Goal: Task Accomplishment & Management: Manage account settings

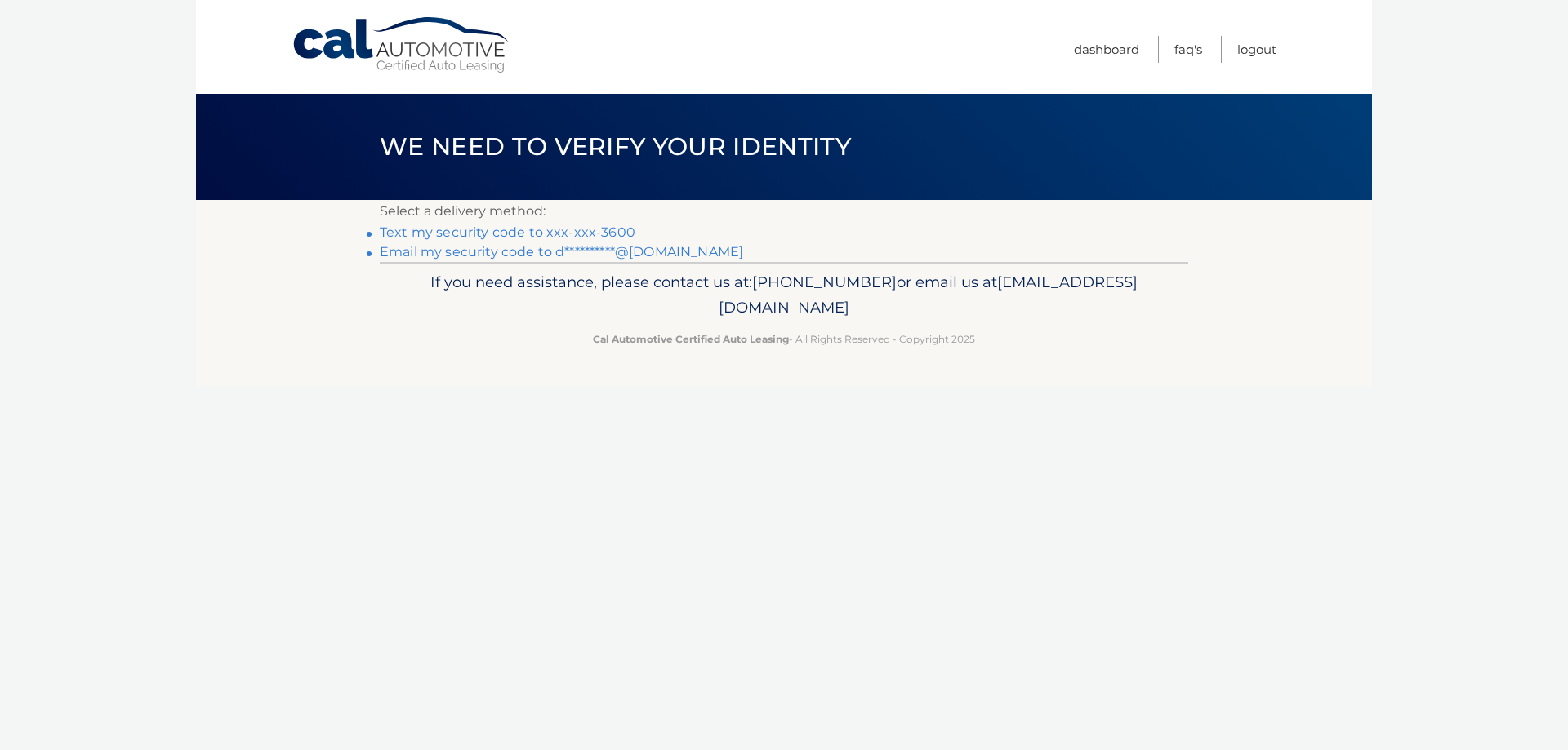
click at [584, 232] on link "Text my security code to xxx-xxx-3600" at bounding box center [507, 231] width 255 height 15
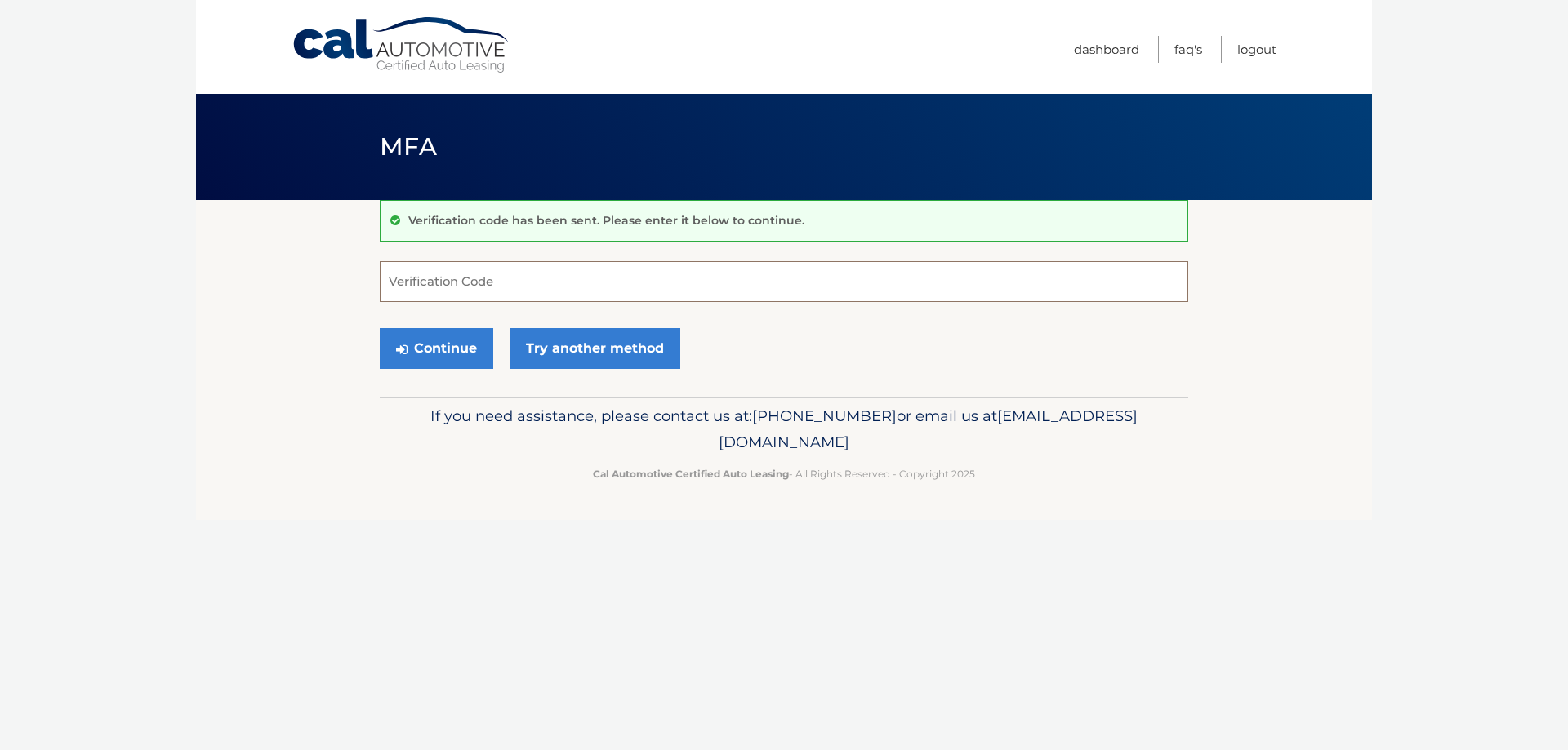
click at [542, 280] on input "Verification Code" at bounding box center [784, 282] width 809 height 41
type input "433724"
click at [470, 345] on button "Continue" at bounding box center [436, 348] width 114 height 41
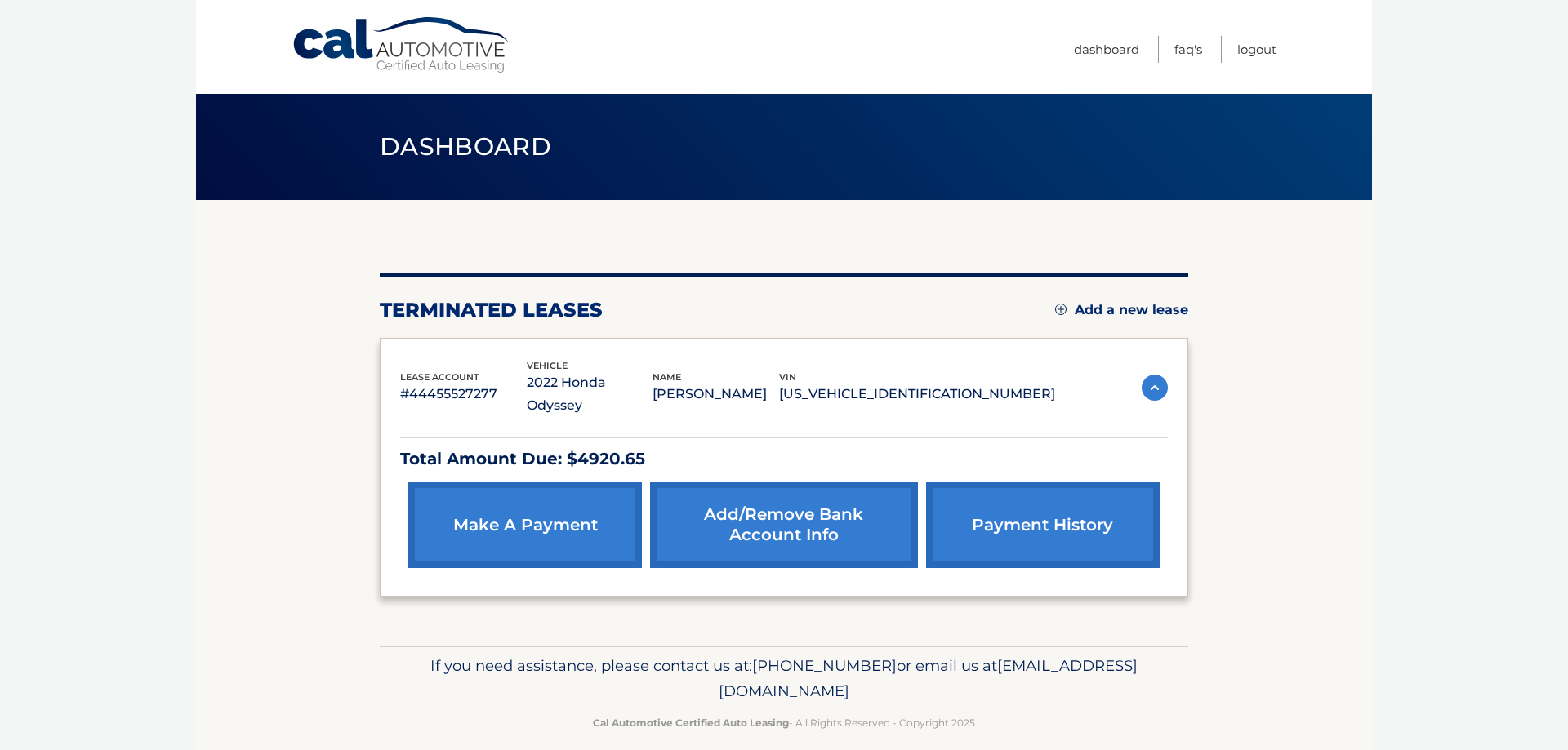
click at [583, 514] on link "make a payment" at bounding box center [524, 525] width 233 height 87
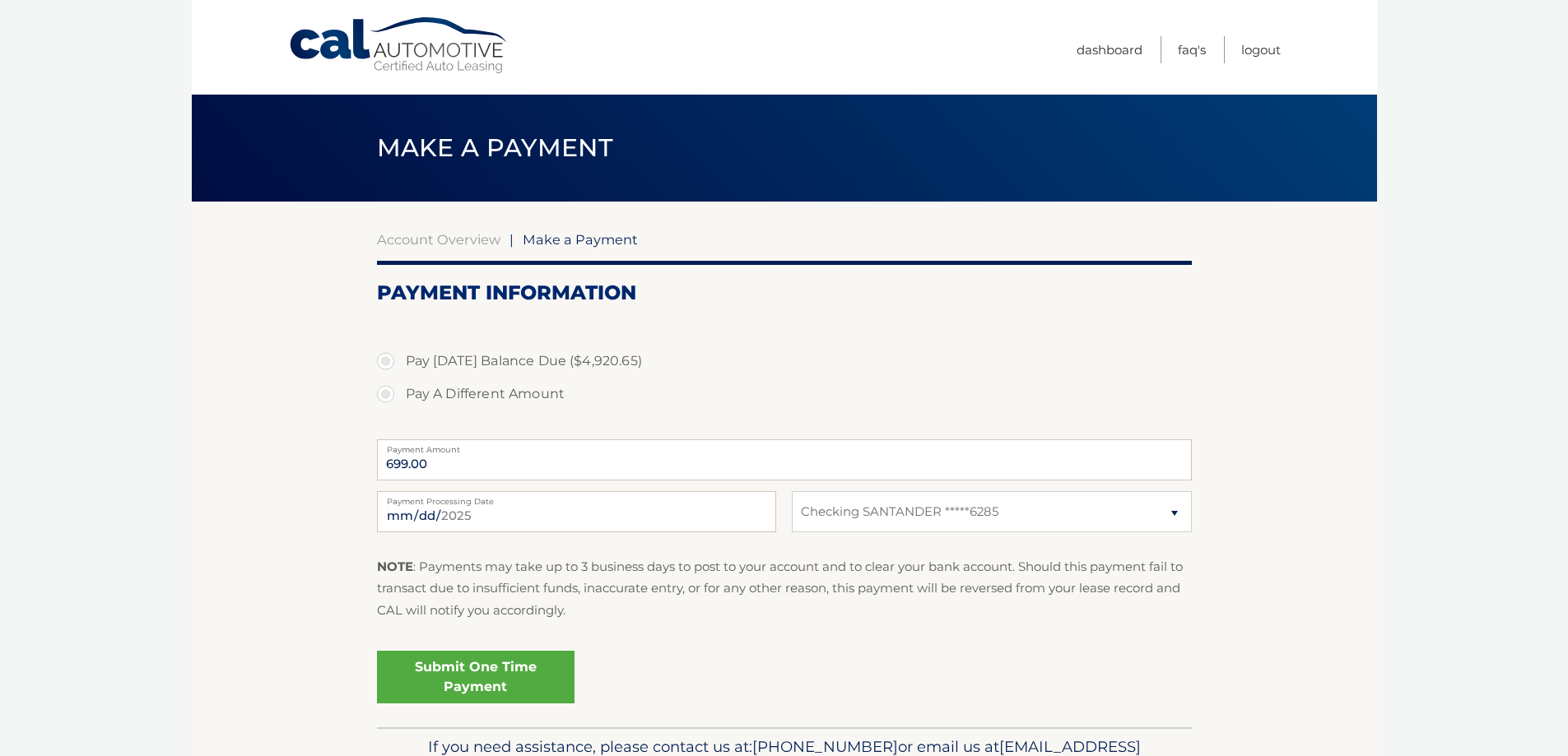
select select "ZjFjZDY2OGQtMDRmNy00ZTQ5LWI0MzctOTcwNDJkMTgzODZj"
click at [1107, 63] on ul "Dashboard FAQ's Logout" at bounding box center [1178, 47] width 204 height 95
click at [1110, 59] on link "Dashboard" at bounding box center [1109, 50] width 66 height 27
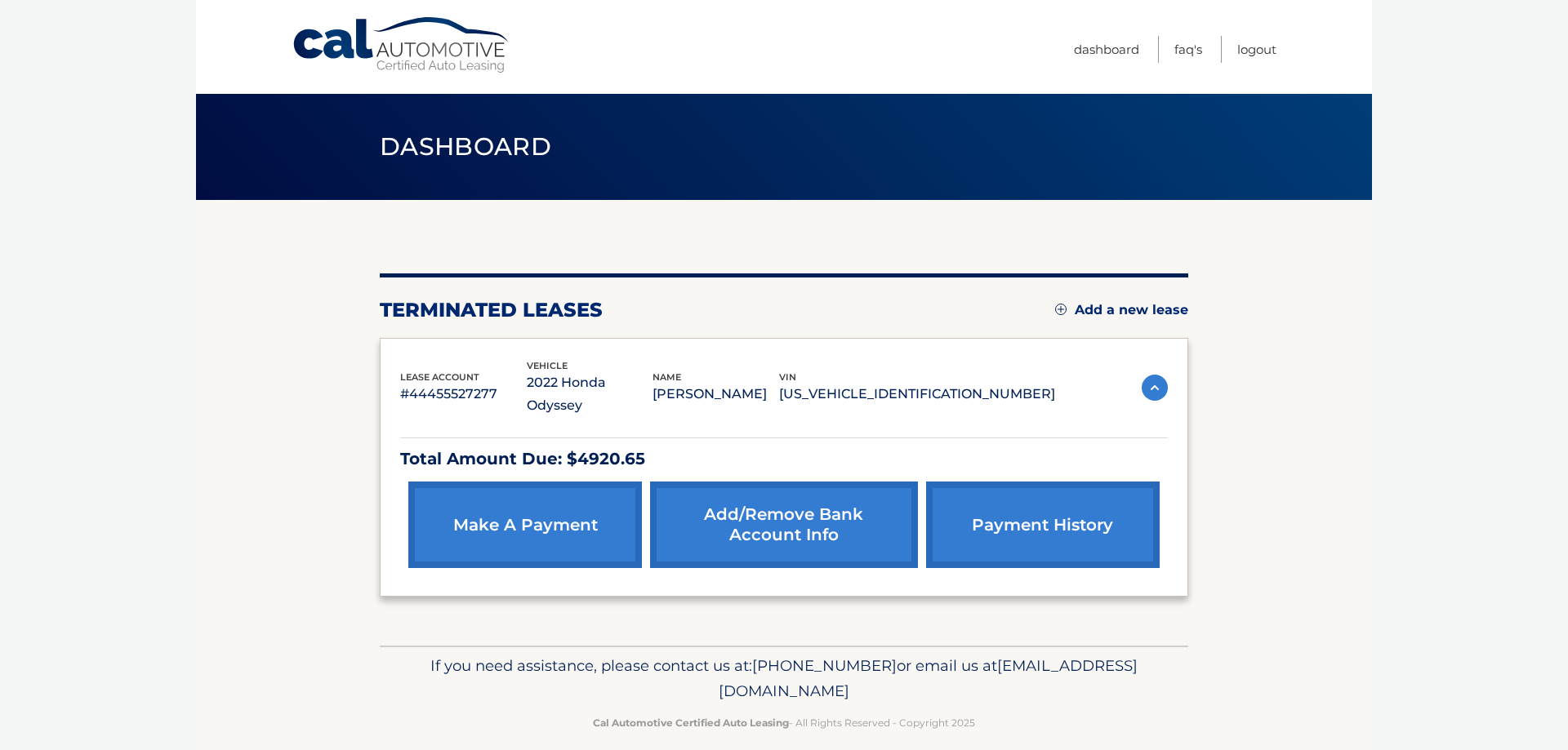
click at [1161, 376] on img at bounding box center [1154, 387] width 26 height 26
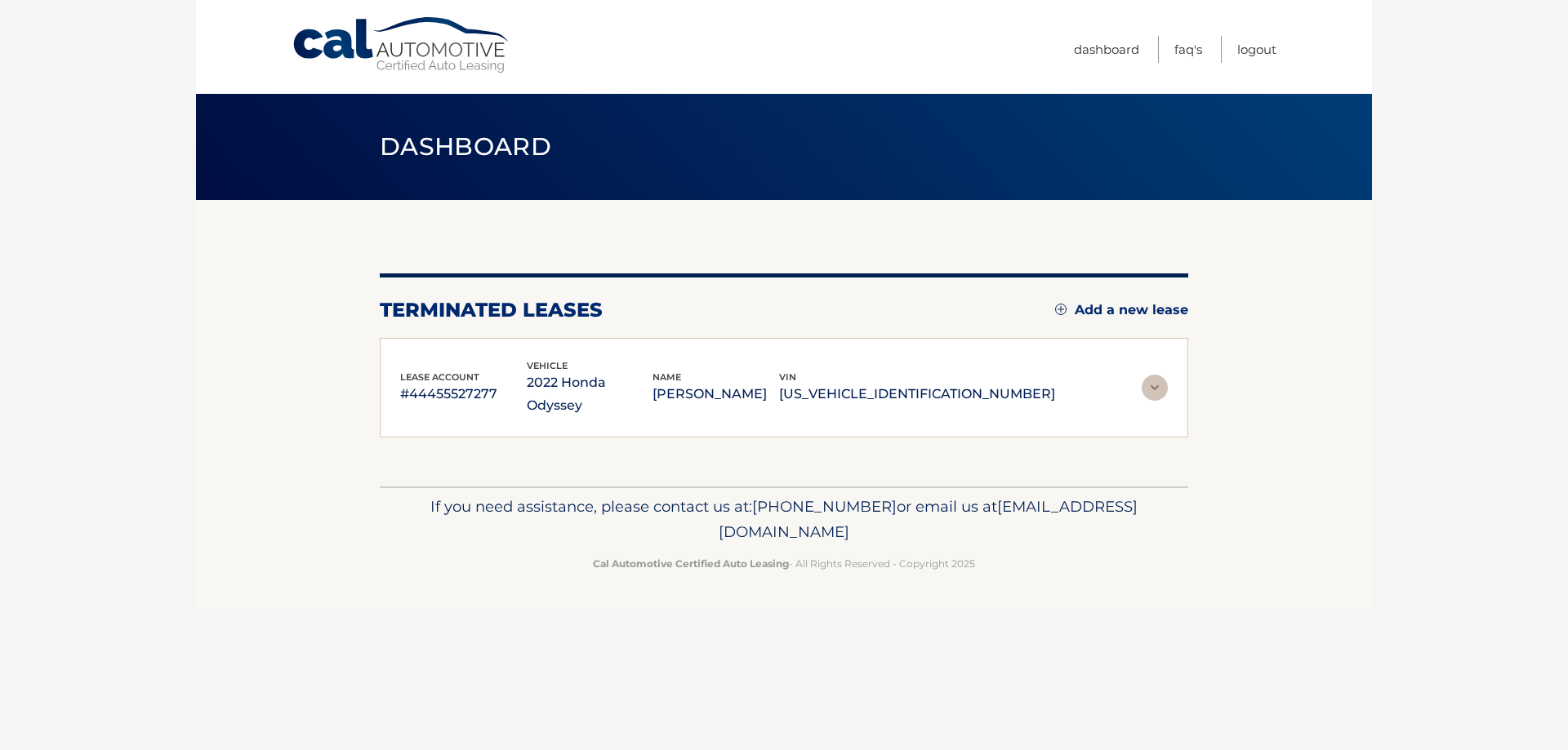
click at [1158, 376] on img at bounding box center [1154, 387] width 26 height 26
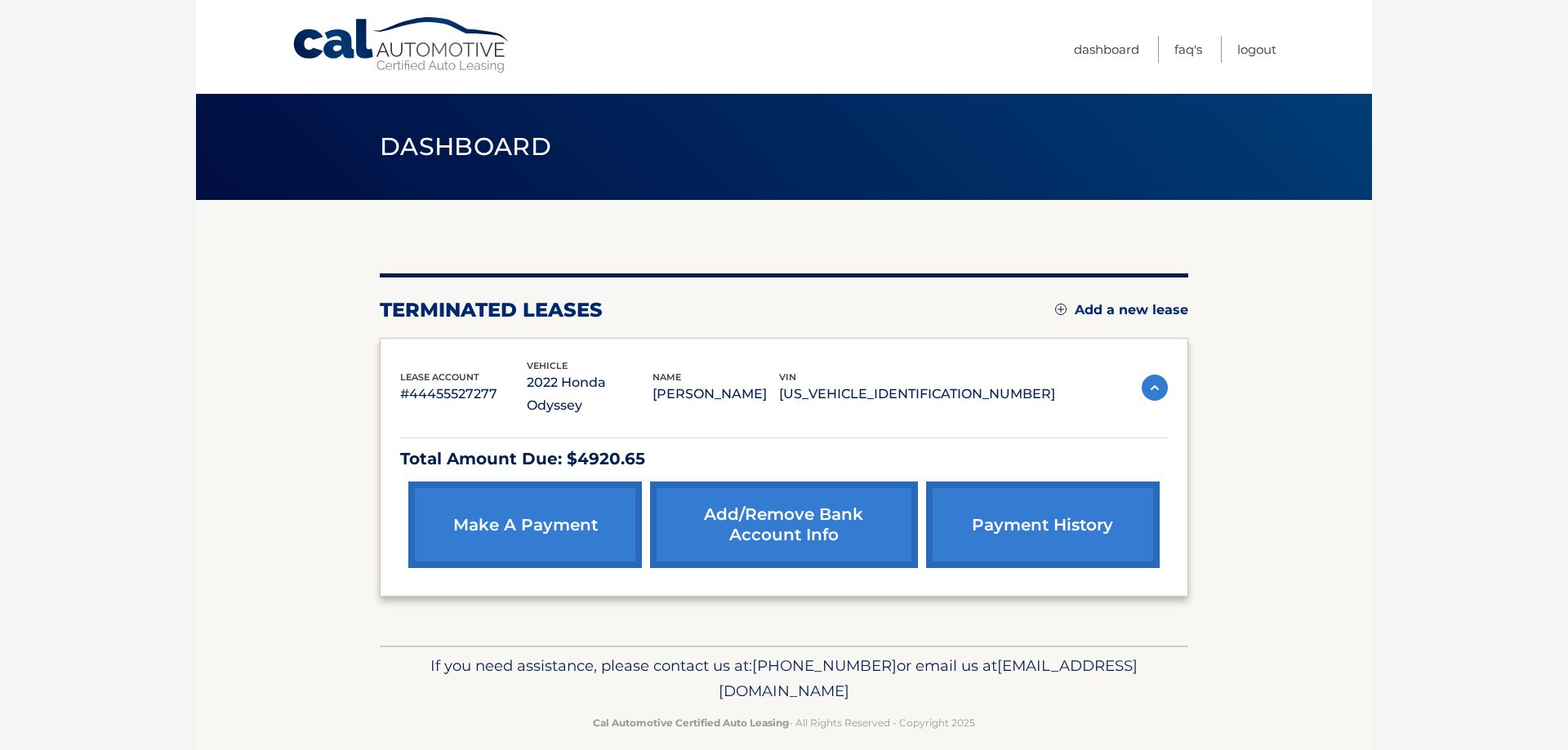
click at [392, 60] on link "Cal Automotive" at bounding box center [402, 44] width 221 height 58
